Goal: Task Accomplishment & Management: Use online tool/utility

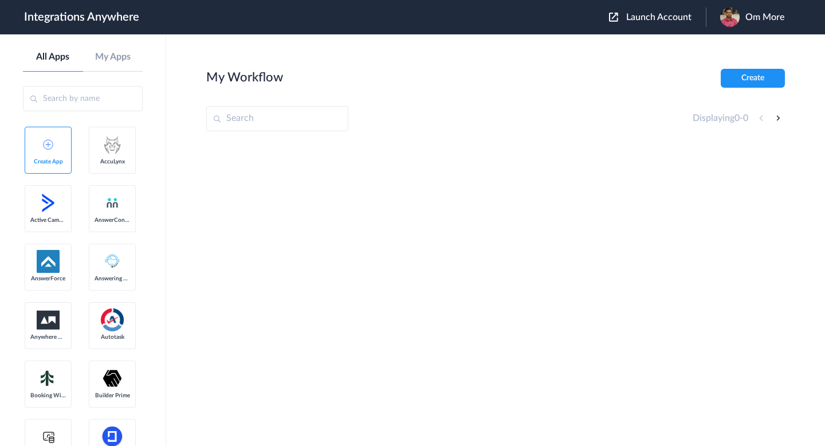
click at [637, 15] on span "Launch Account" at bounding box center [658, 17] width 65 height 9
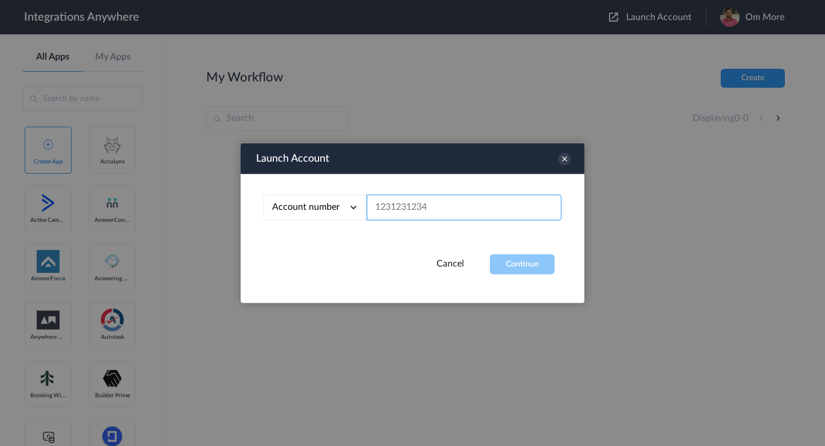
click at [443, 198] on input "text" at bounding box center [464, 208] width 195 height 26
paste input "2523167229"
type input "2523167229"
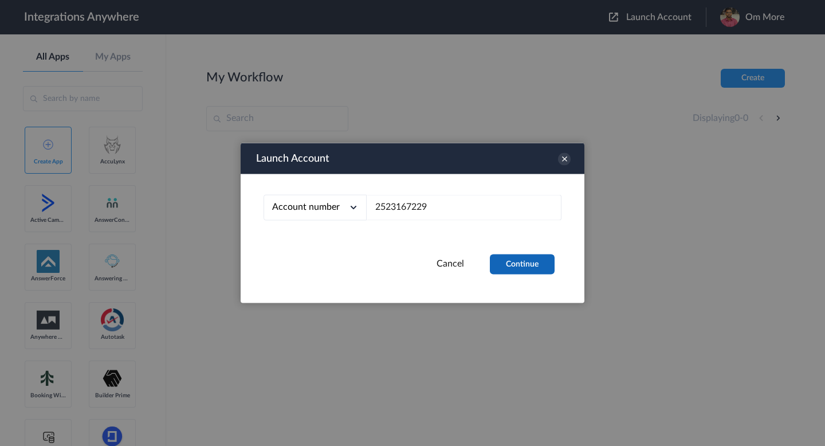
click at [512, 263] on button "Continue" at bounding box center [522, 264] width 65 height 20
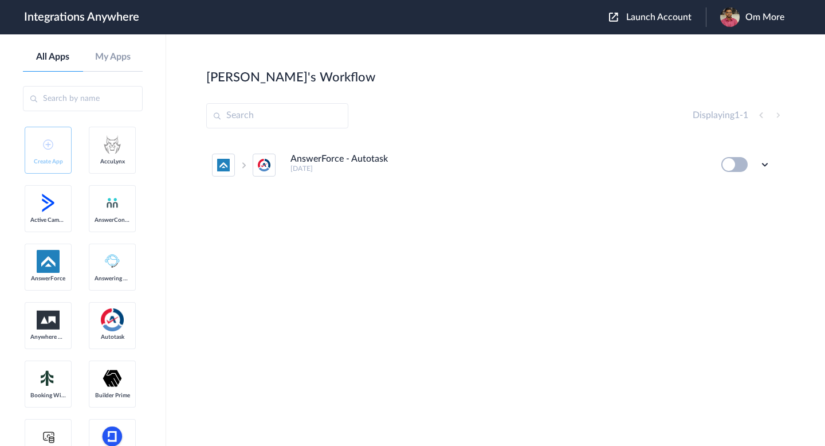
click at [256, 169] on span at bounding box center [264, 165] width 23 height 23
click at [762, 164] on icon at bounding box center [764, 164] width 11 height 11
click at [710, 194] on icon at bounding box center [708, 191] width 8 height 9
click at [587, 29] on header "Integrations Anywhere Launch Account Om More My Account Logout" at bounding box center [412, 17] width 825 height 34
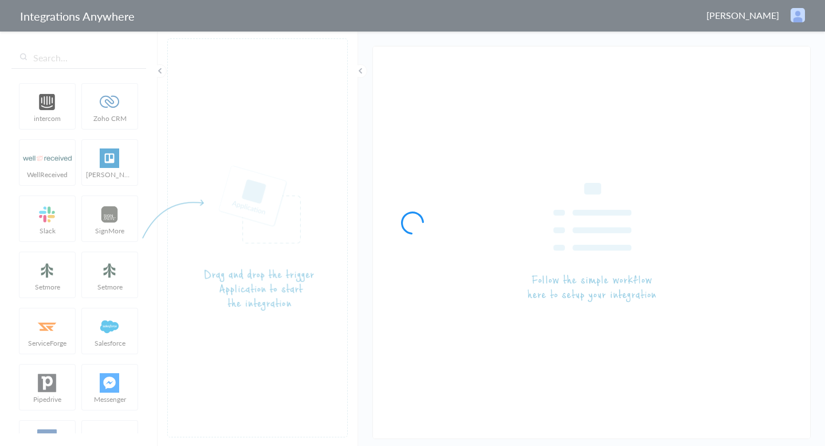
type input "AnswerForce - Autotask"
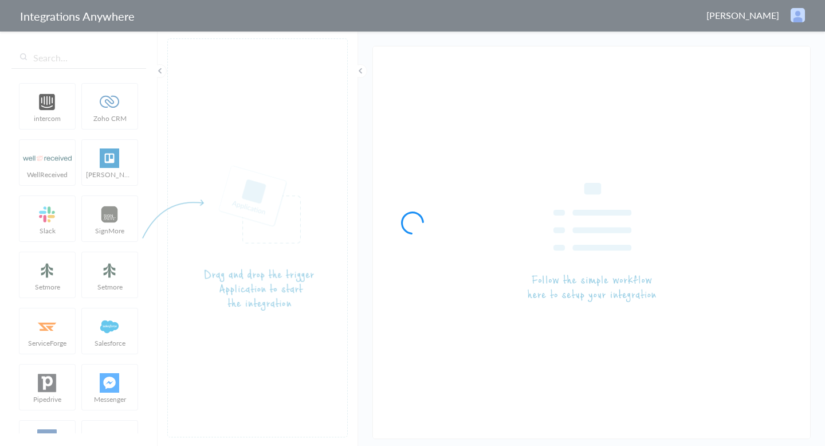
type input "AnswerForce - Autotask"
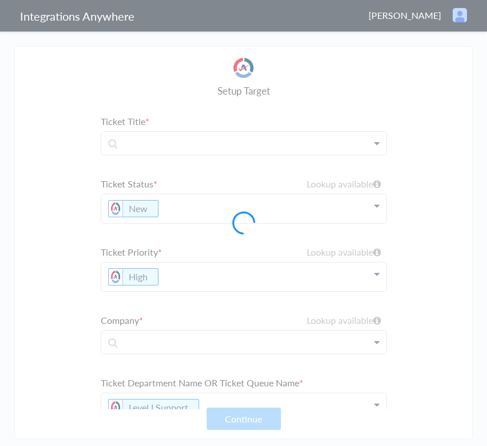
click at [375, 103] on div at bounding box center [243, 223] width 487 height 446
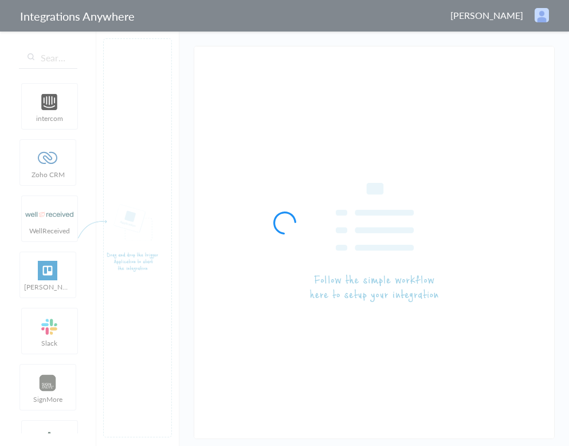
type input "AnswerForce - Autotask"
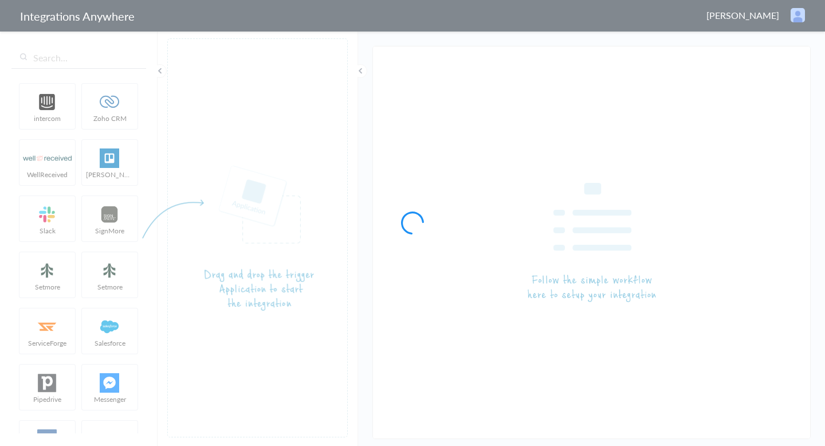
type input "AnswerForce - Autotask"
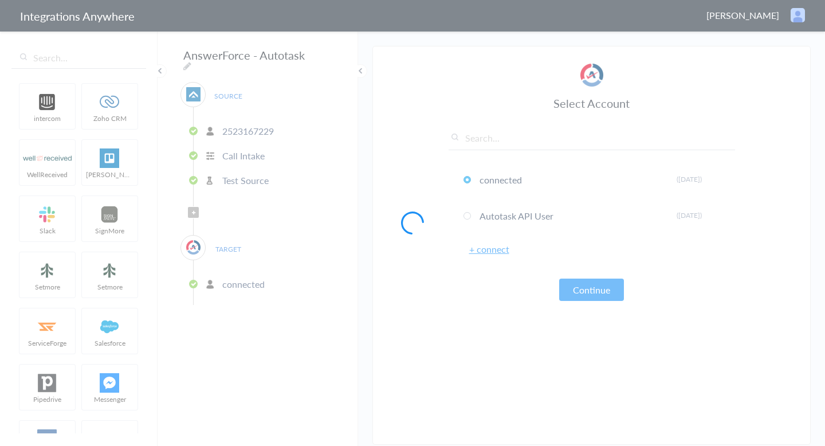
click at [356, 26] on div at bounding box center [412, 223] width 825 height 446
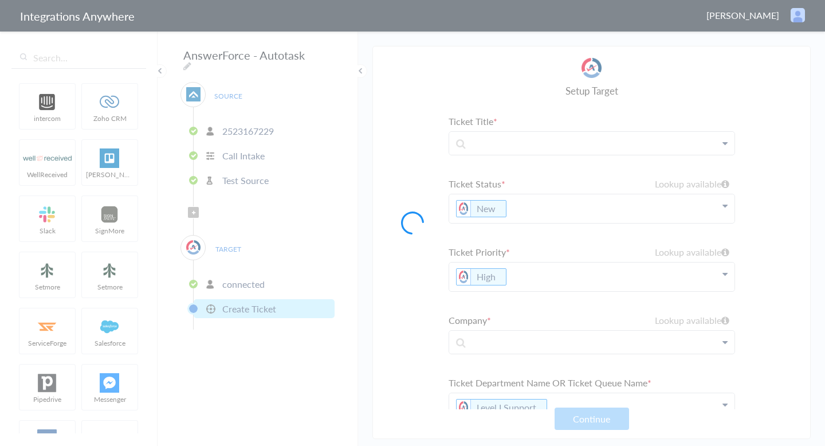
click at [251, 34] on div at bounding box center [412, 223] width 825 height 446
click at [270, 23] on div at bounding box center [412, 223] width 825 height 446
